Goal: Information Seeking & Learning: Learn about a topic

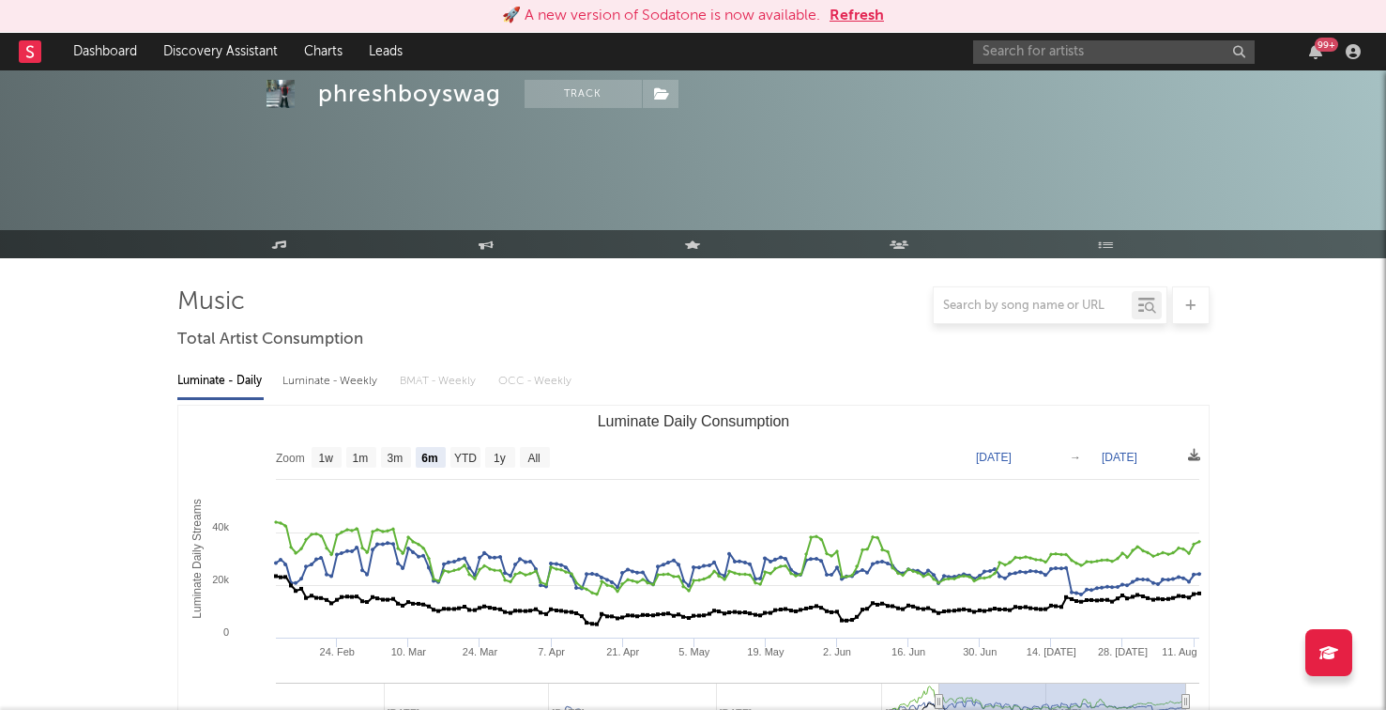
select select "6m"
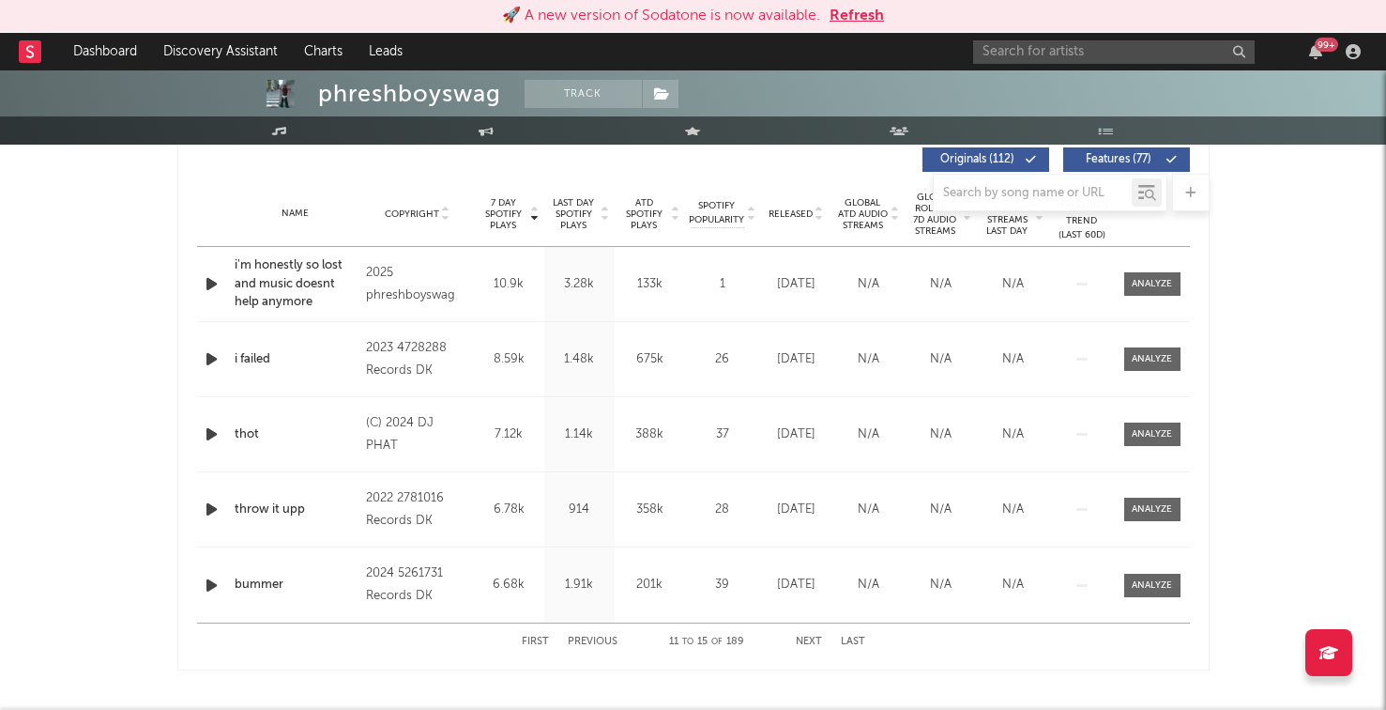
click at [1016, 67] on div "99 +" at bounding box center [1170, 52] width 394 height 38
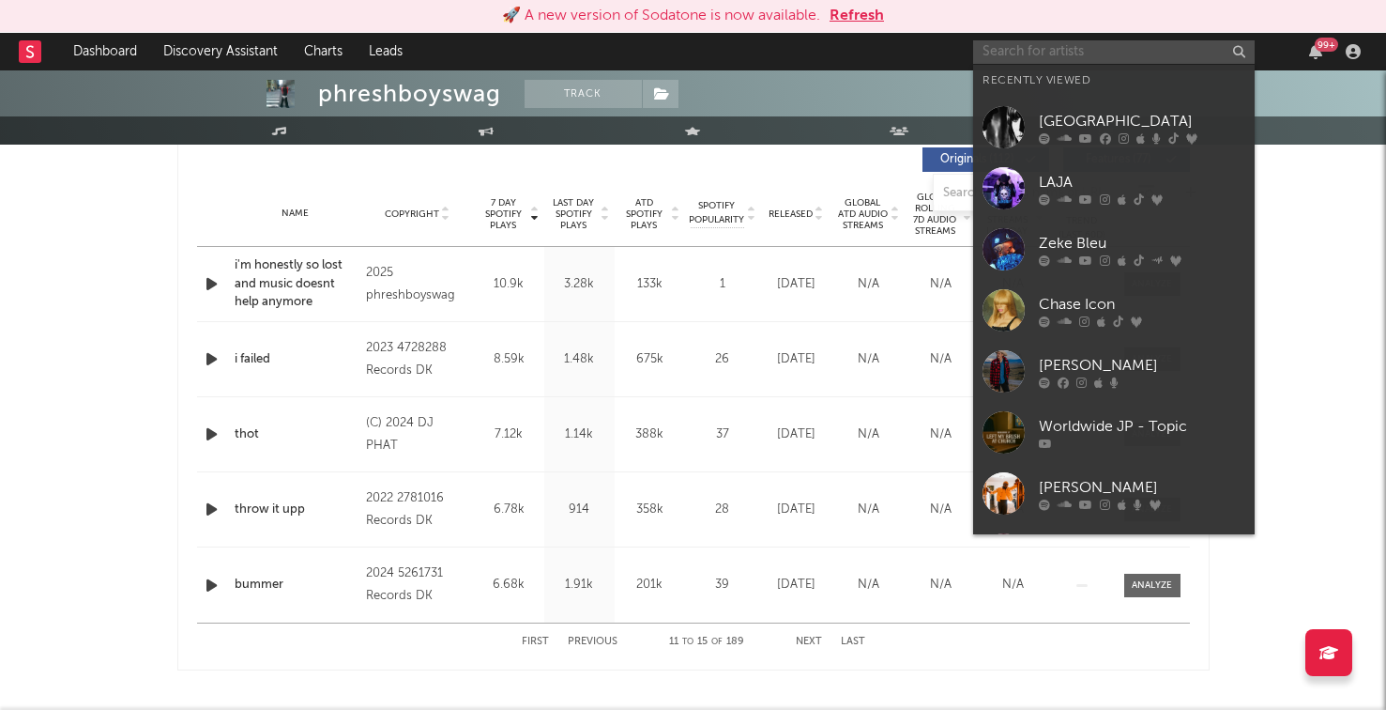
click at [1016, 60] on input "text" at bounding box center [1114, 51] width 282 height 23
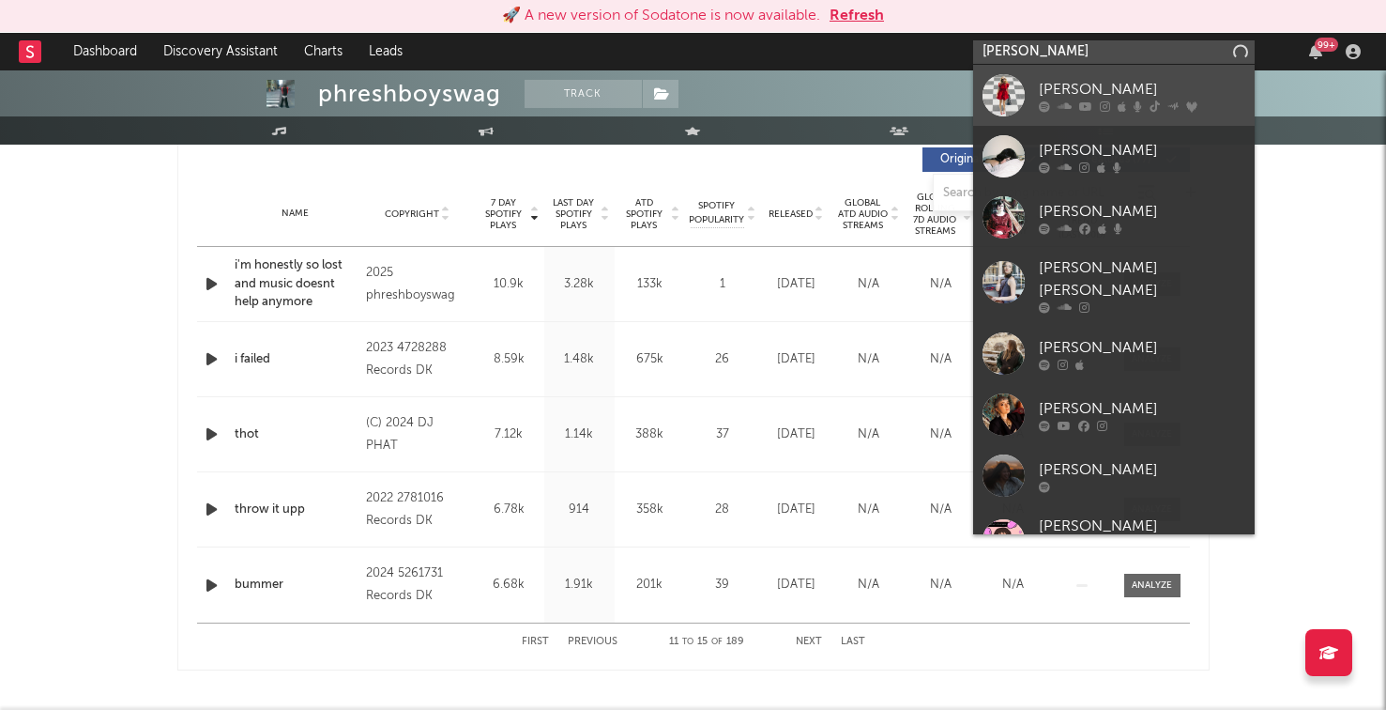
type input "[PERSON_NAME]"
click at [1039, 99] on div "[PERSON_NAME]" at bounding box center [1142, 89] width 206 height 23
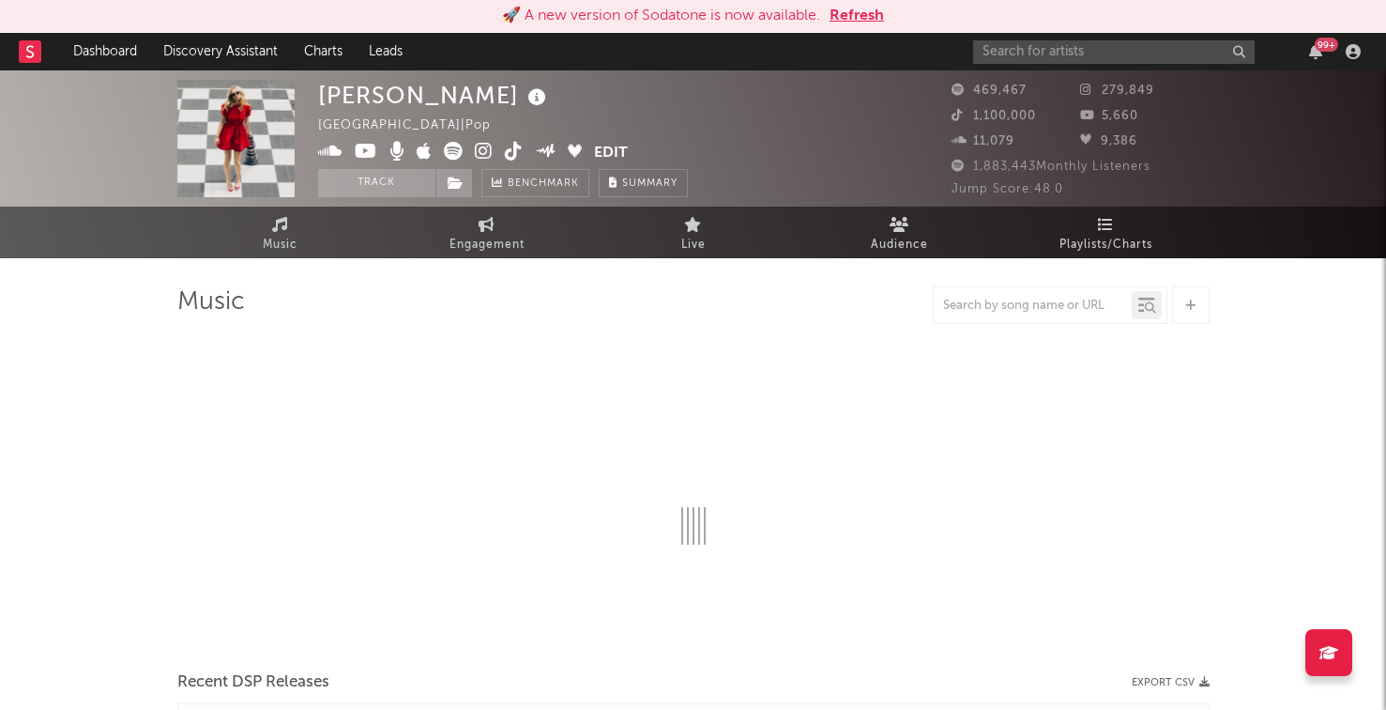
select select "6m"
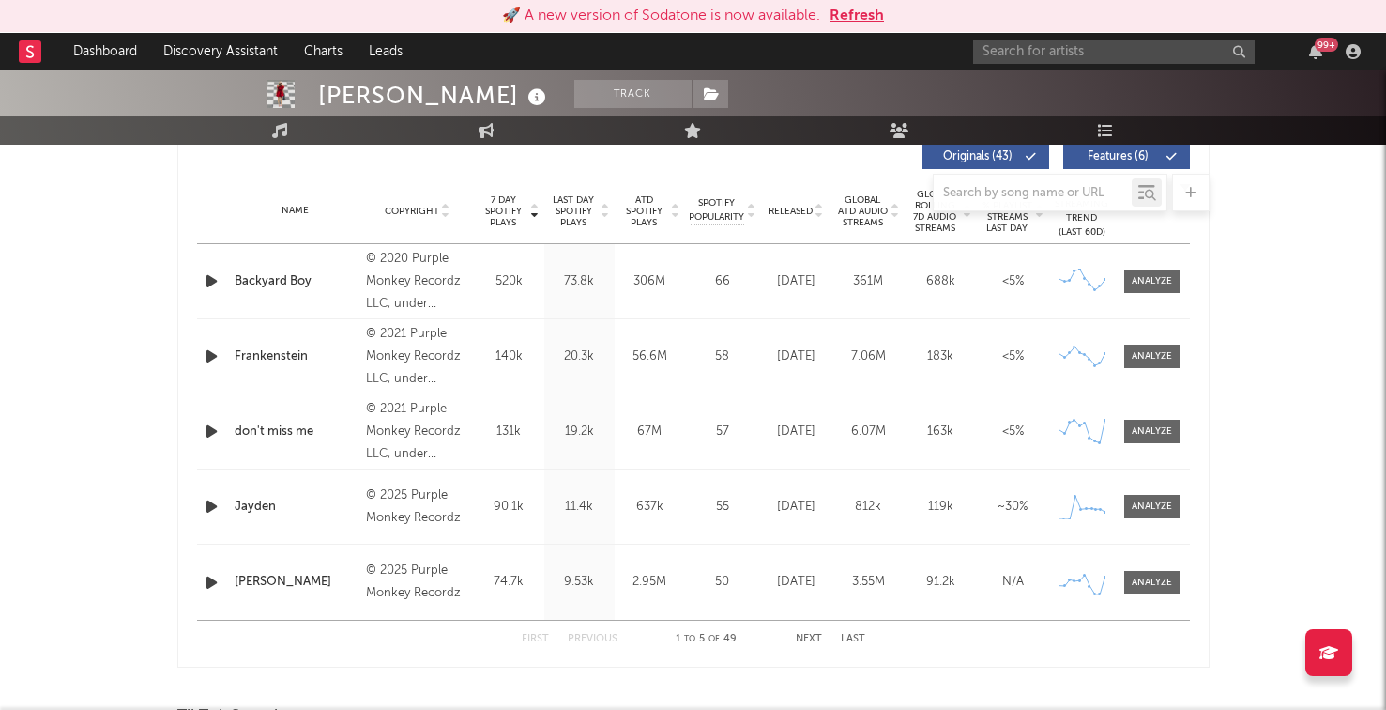
scroll to position [728, 0]
click at [573, 217] on span "Last Day Spotify Plays" at bounding box center [574, 209] width 50 height 34
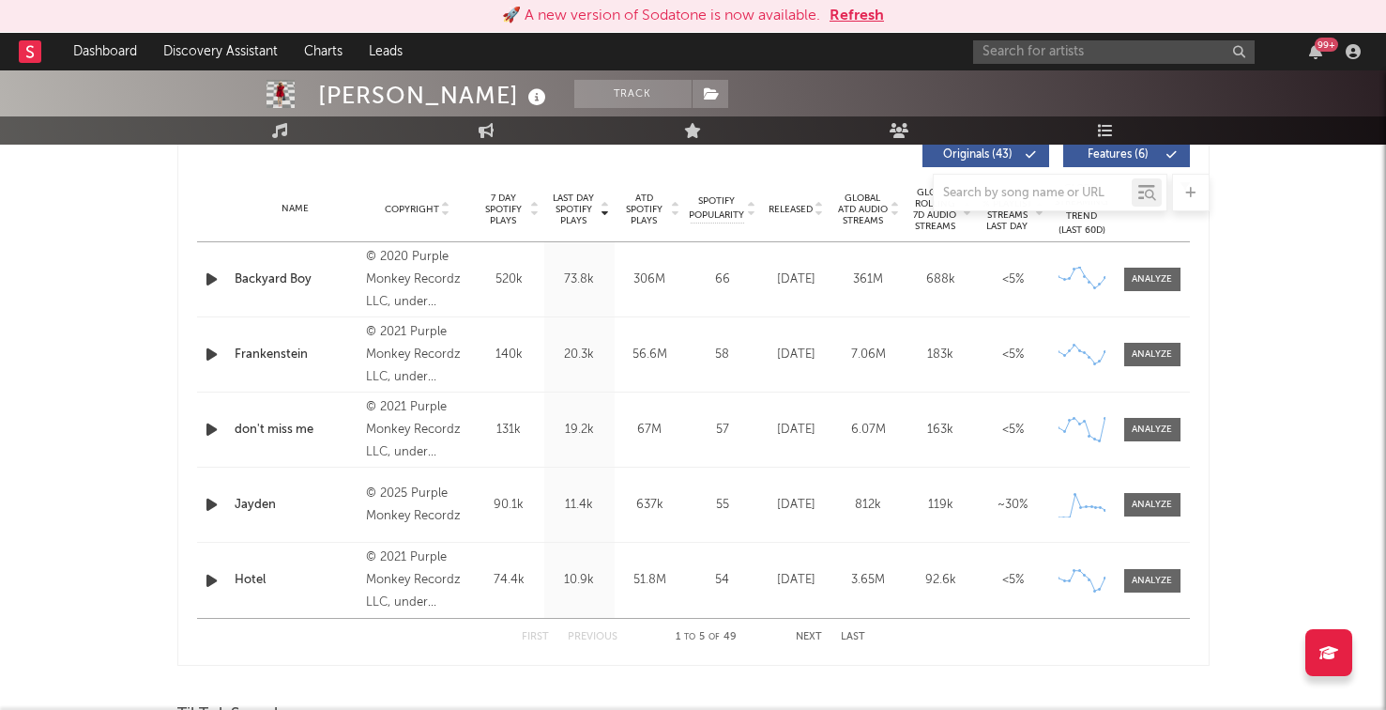
click at [803, 209] on div at bounding box center [693, 193] width 1032 height 38
click at [802, 206] on div at bounding box center [693, 193] width 1032 height 38
click at [788, 213] on span "Released" at bounding box center [791, 209] width 44 height 11
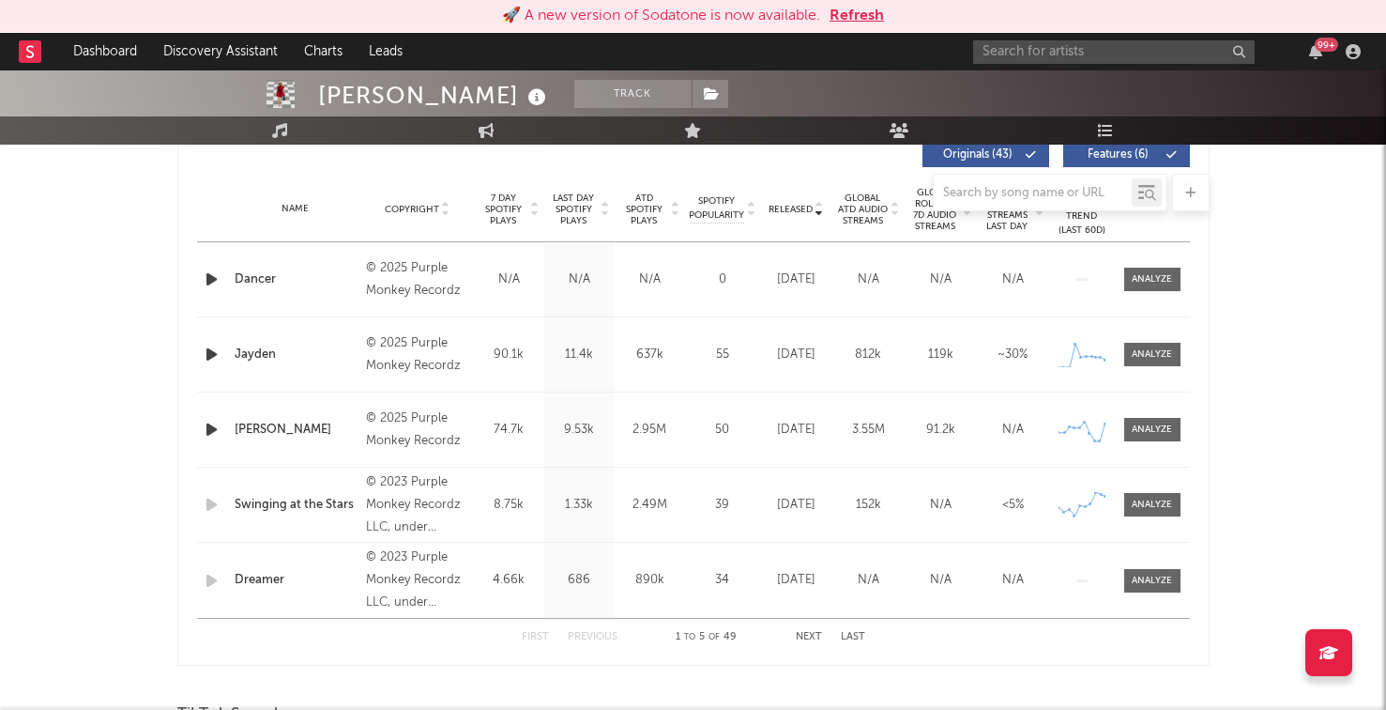
click at [848, 201] on div at bounding box center [693, 193] width 1032 height 38
click at [875, 239] on div "Name Copyright Label Album Names Composer Names 7 Day Spotify Plays Last Day Sp…" at bounding box center [693, 209] width 993 height 66
click at [860, 221] on span "Global ATD Audio Streams" at bounding box center [863, 209] width 52 height 34
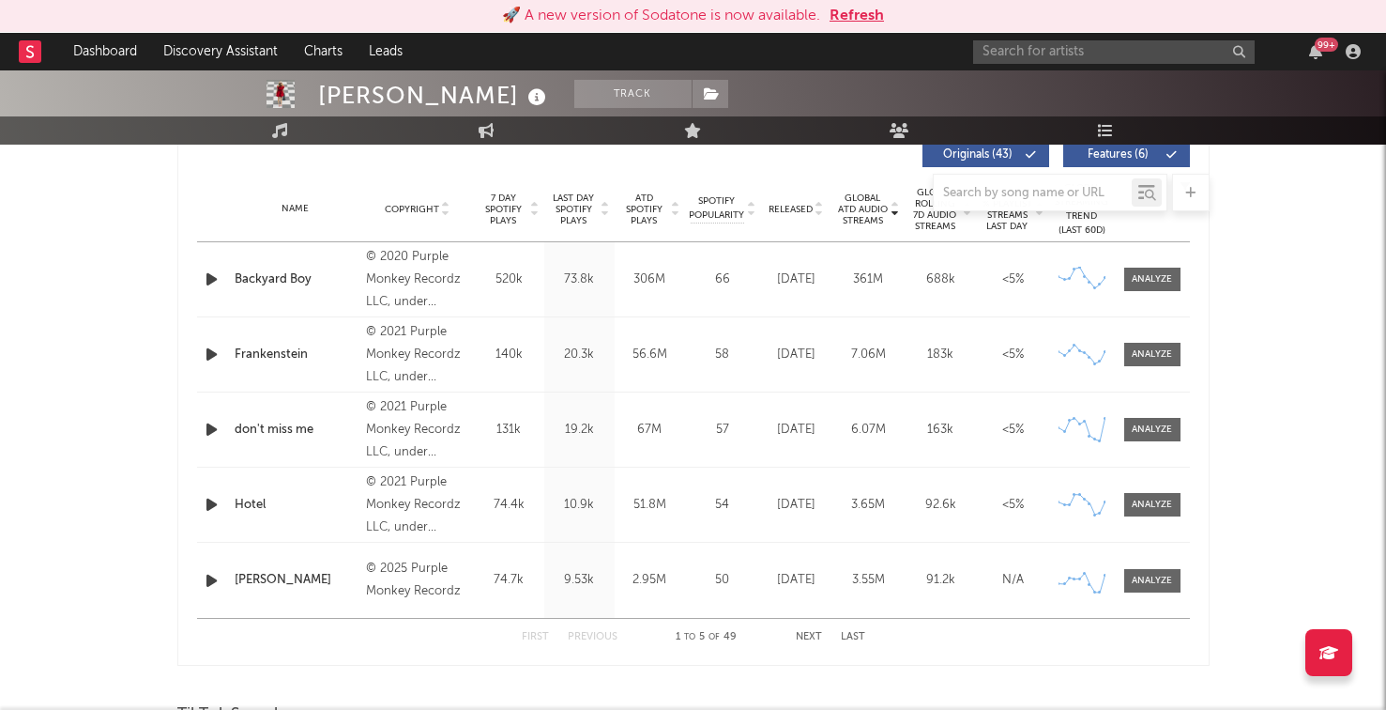
click at [206, 278] on icon "button" at bounding box center [212, 278] width 20 height 23
click at [206, 278] on icon "button" at bounding box center [211, 278] width 18 height 23
click at [1019, 61] on input "text" at bounding box center [1114, 51] width 282 height 23
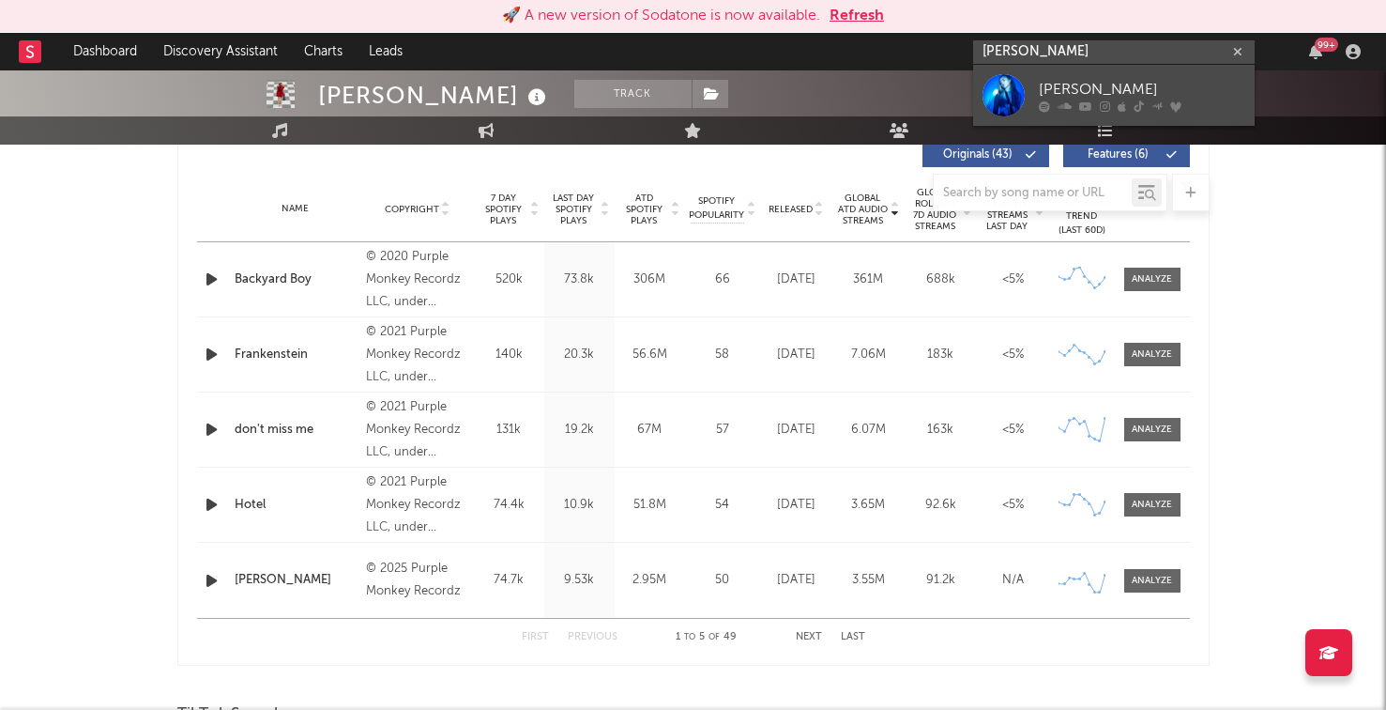
type input "[PERSON_NAME]"
click at [1020, 84] on div at bounding box center [1004, 95] width 42 height 42
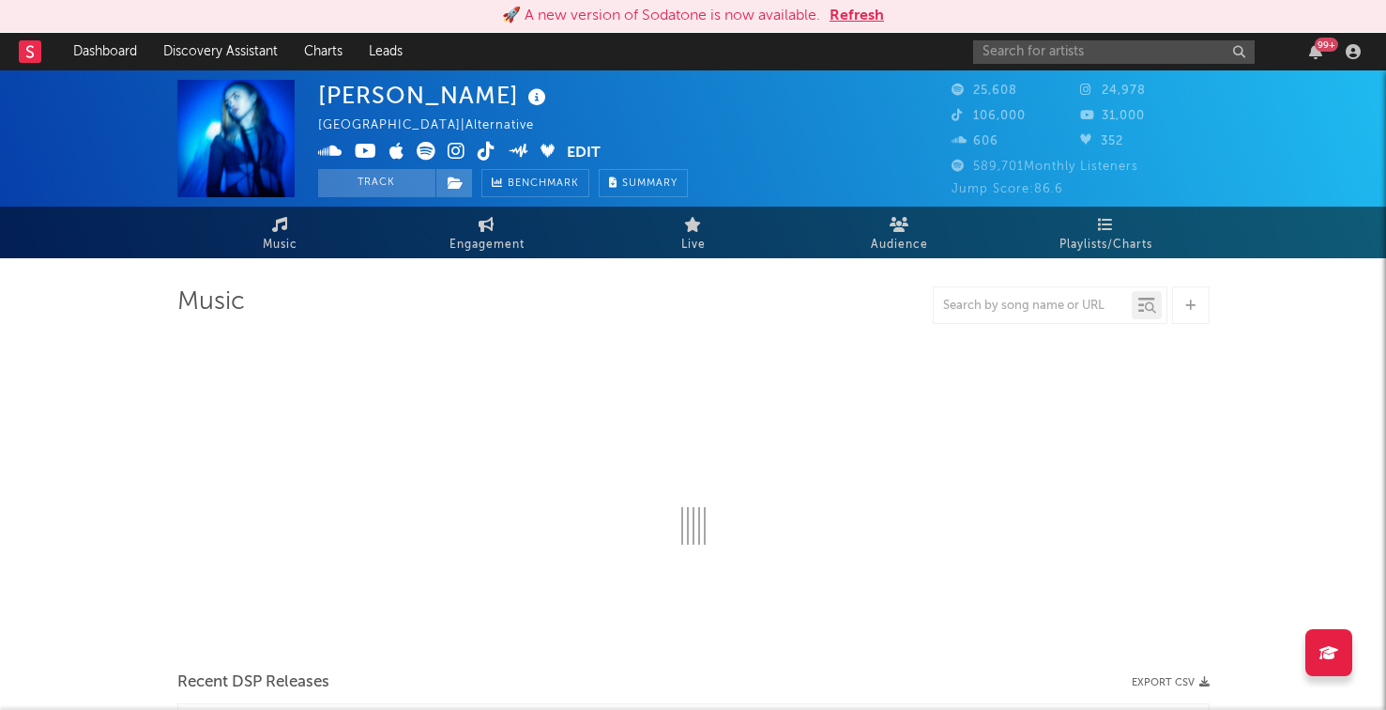
select select "6m"
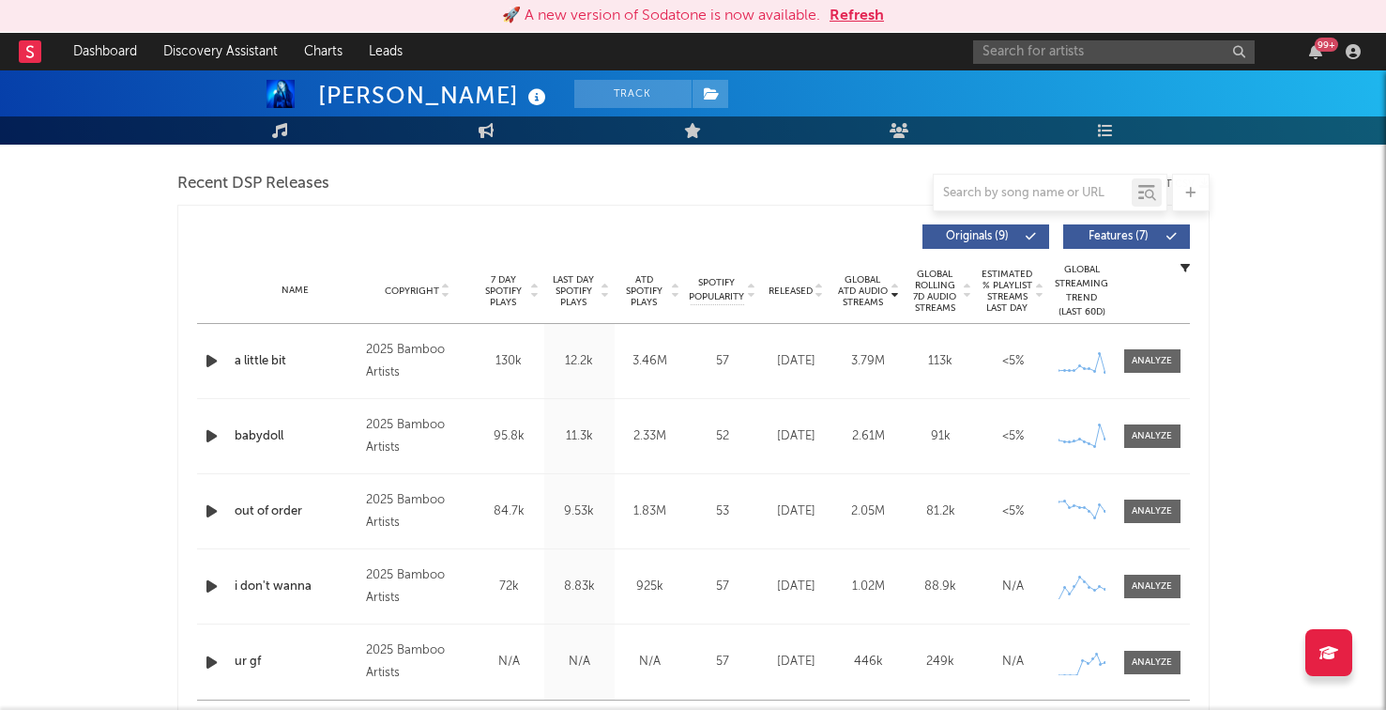
scroll to position [648, 0]
click at [790, 294] on span "Released" at bounding box center [791, 289] width 44 height 11
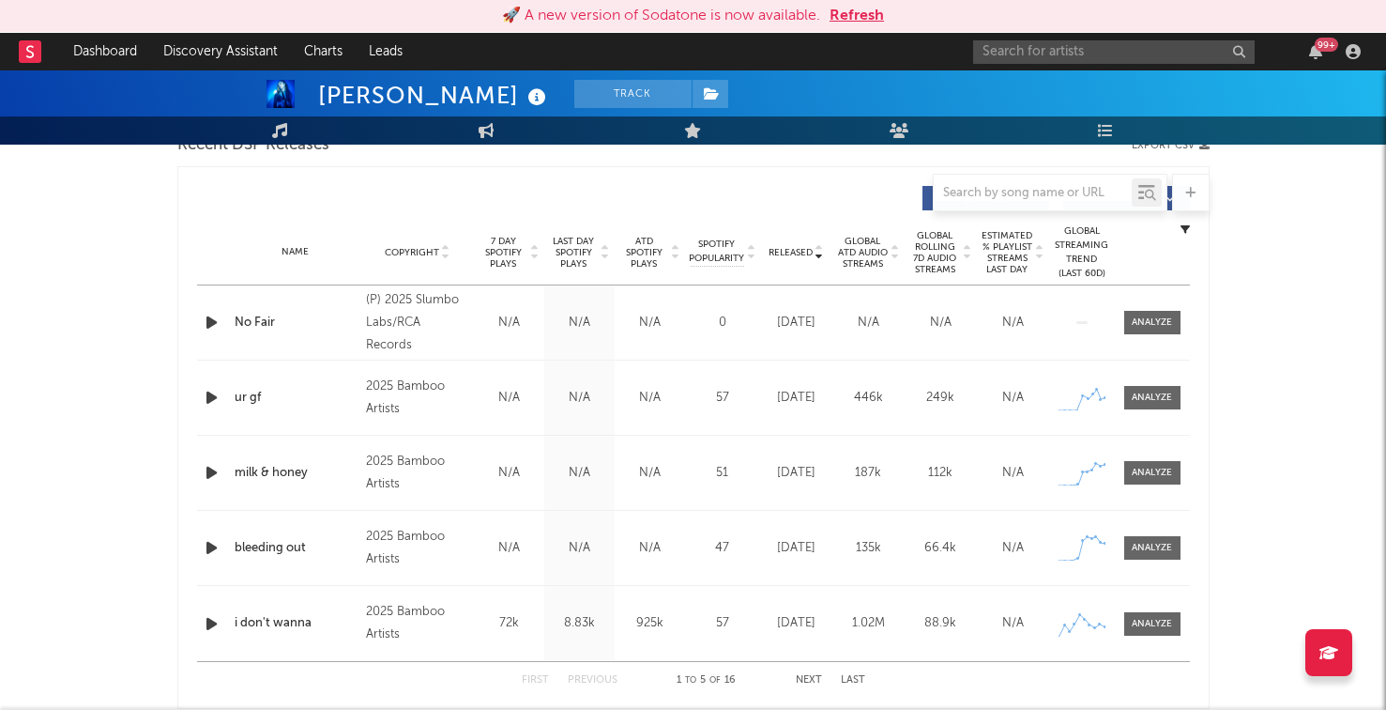
scroll to position [699, 0]
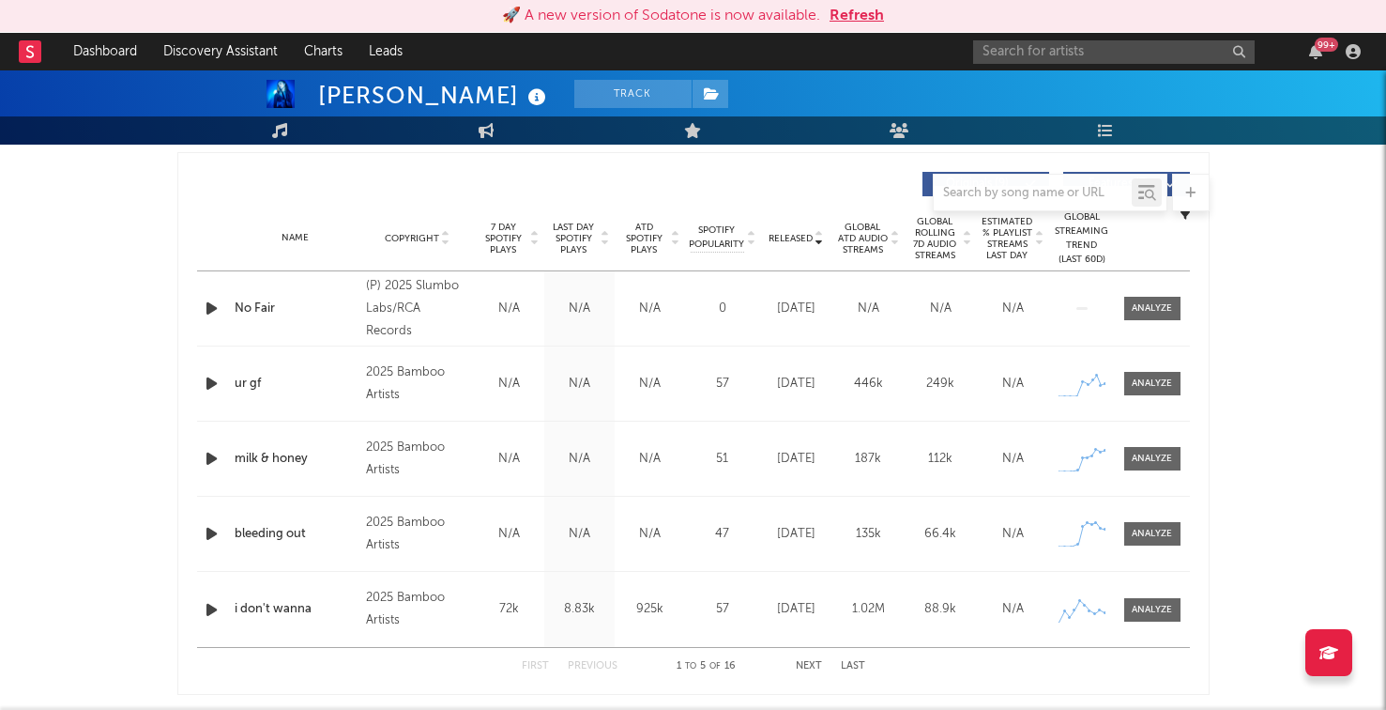
click at [210, 527] on icon "button" at bounding box center [212, 533] width 20 height 23
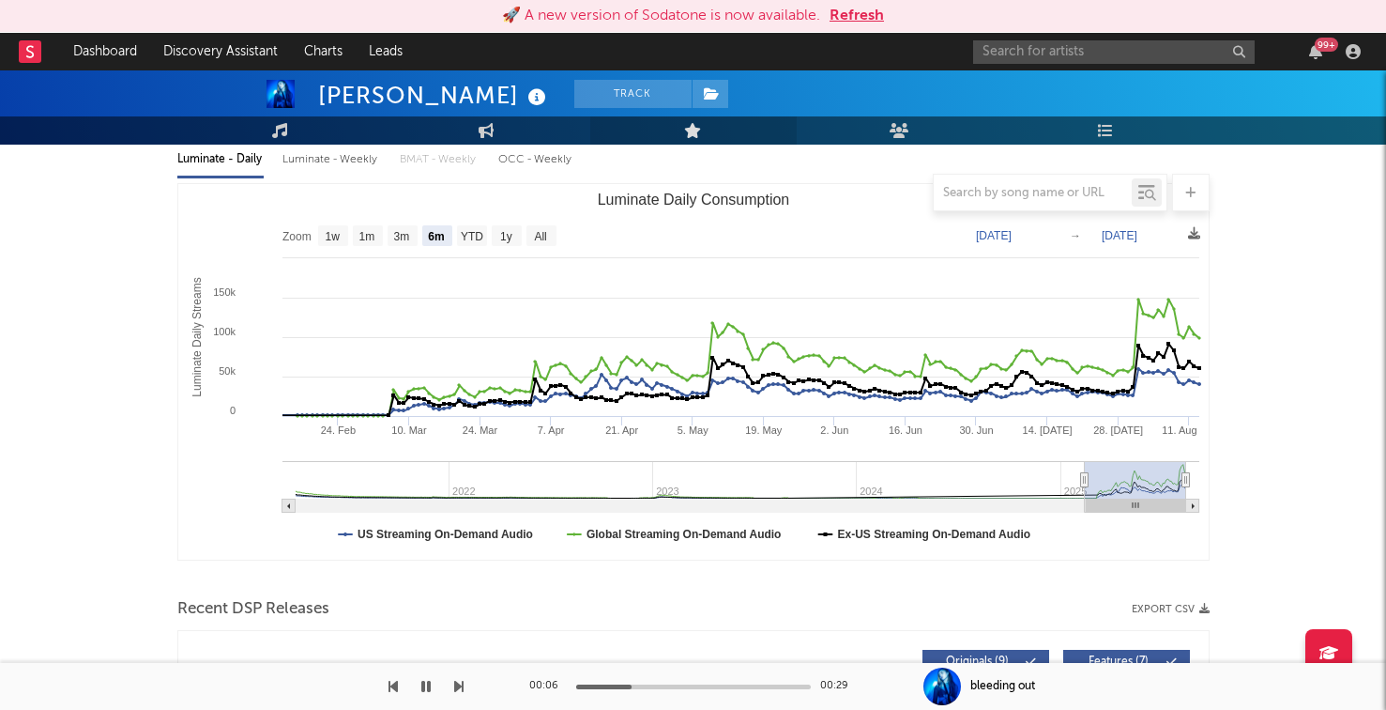
scroll to position [0, 0]
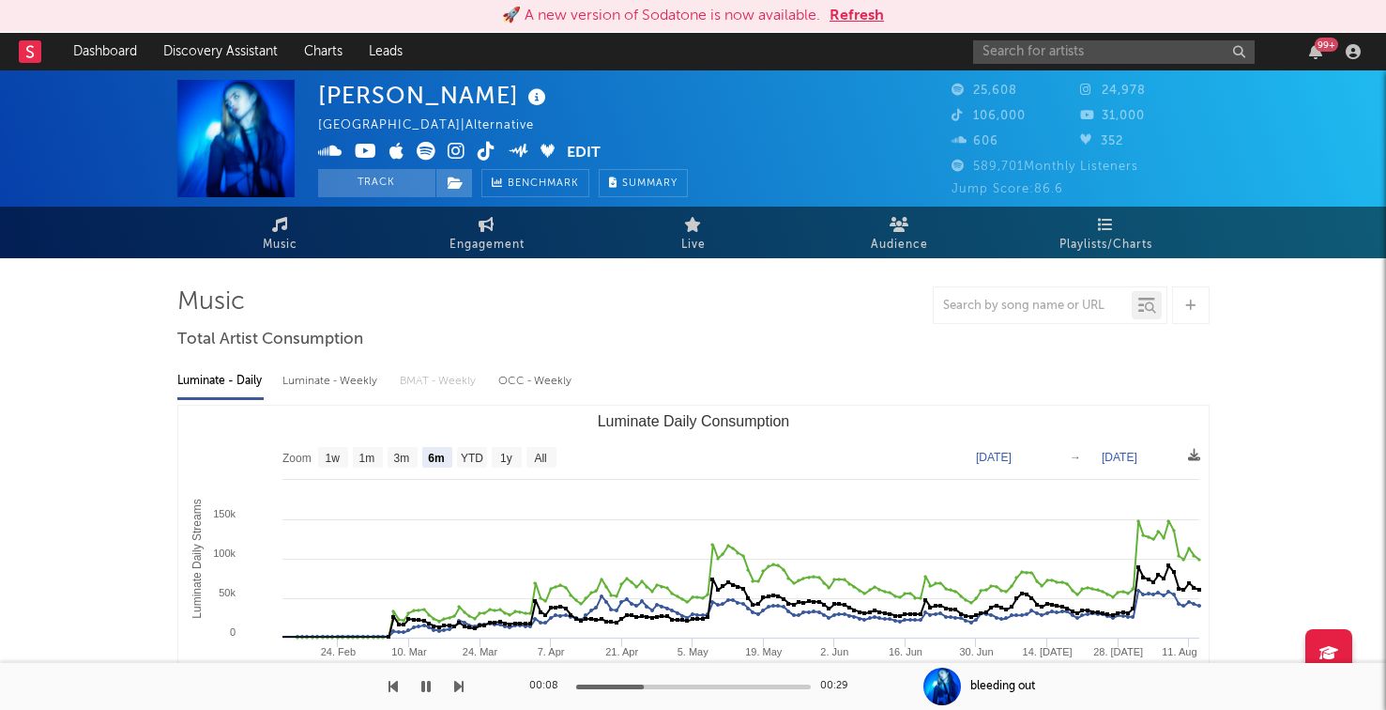
click at [458, 154] on icon at bounding box center [457, 151] width 18 height 19
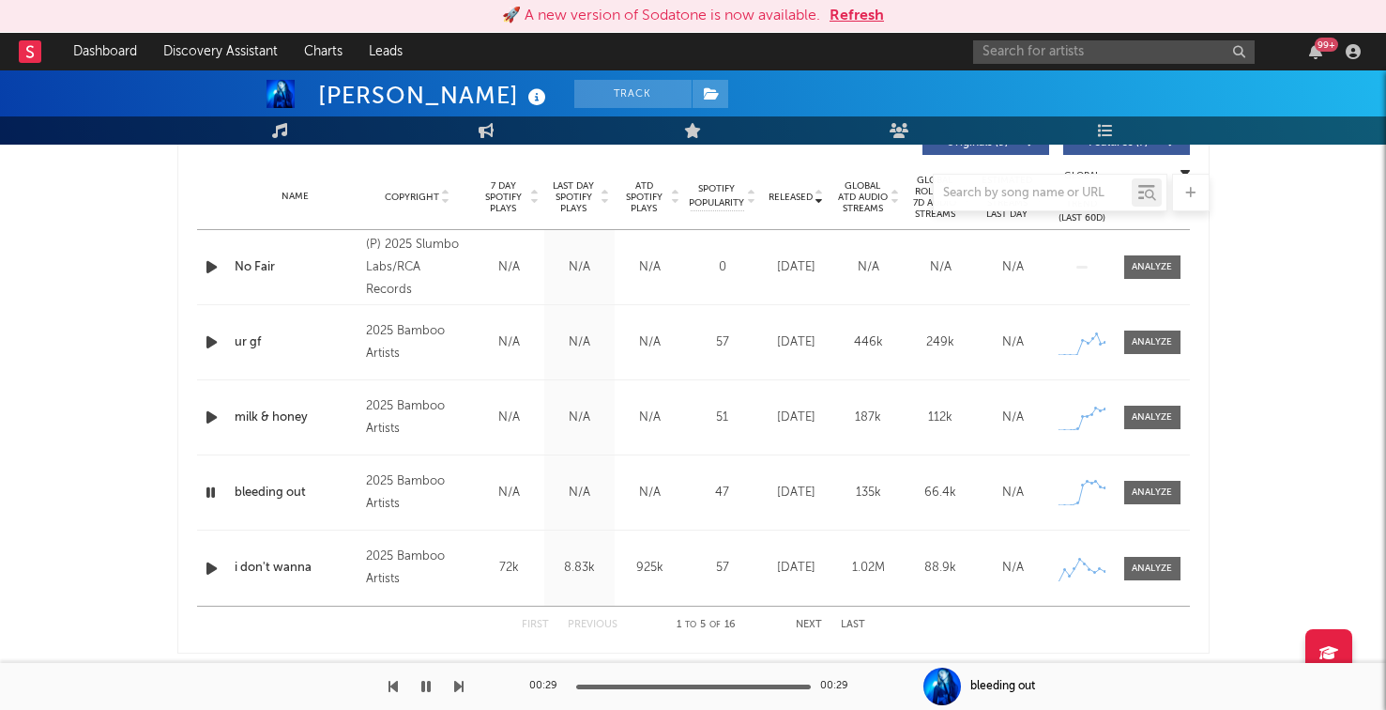
scroll to position [741, 0]
